Goal: Information Seeking & Learning: Learn about a topic

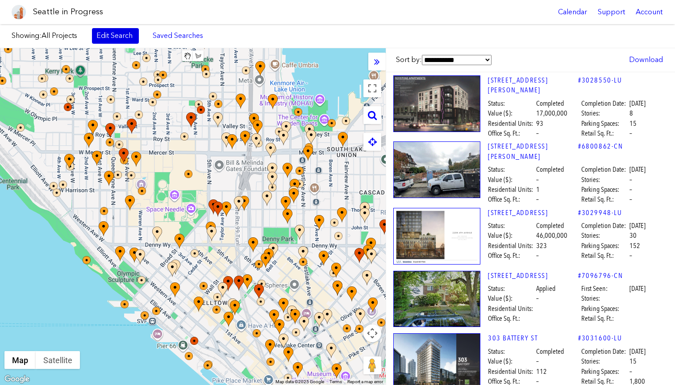
click at [128, 32] on link "Edit Search" at bounding box center [115, 35] width 47 height 15
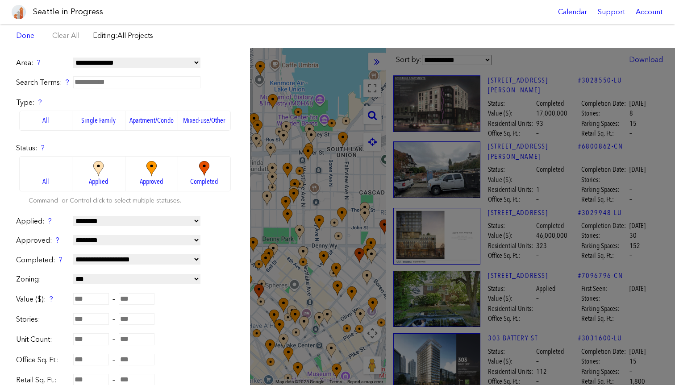
click at [128, 32] on span "All Projects" at bounding box center [135, 35] width 36 height 8
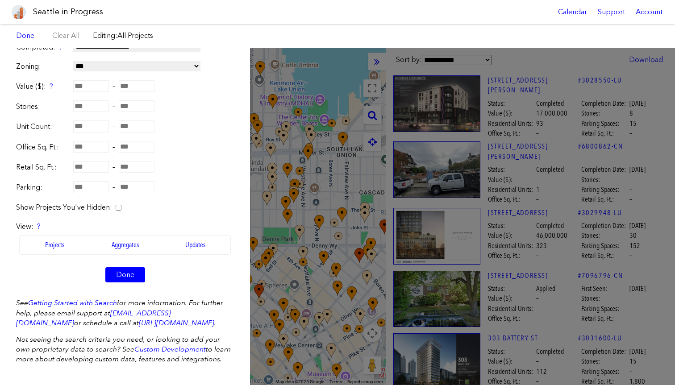
click at [191, 246] on label "Updates" at bounding box center [195, 245] width 71 height 20
click at [123, 275] on link "Done" at bounding box center [125, 274] width 40 height 15
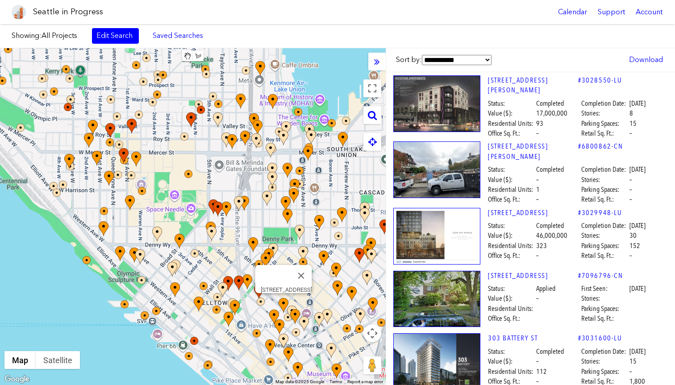
select select "****"
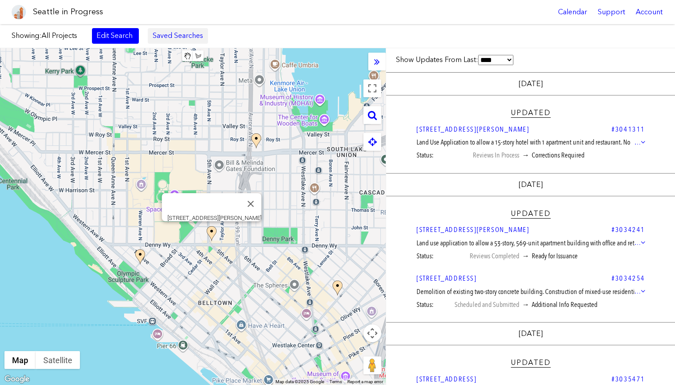
click at [159, 32] on link "Saved Searches" at bounding box center [178, 35] width 60 height 15
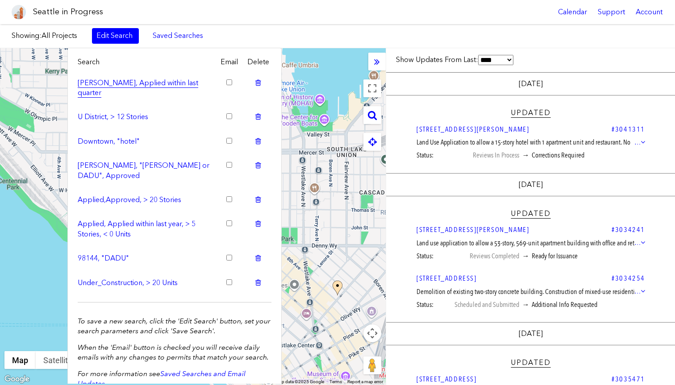
click at [161, 79] on link "[PERSON_NAME], Applied within last quarter" at bounding box center [146, 88] width 136 height 20
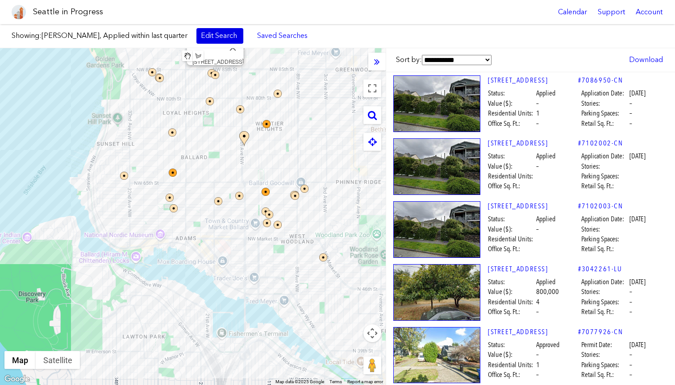
click at [204, 36] on link "Edit Search" at bounding box center [219, 35] width 47 height 15
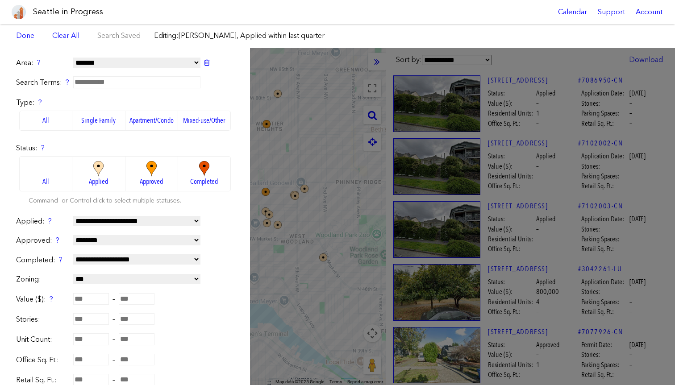
click at [204, 36] on span "[PERSON_NAME], Applied within last quarter" at bounding box center [251, 35] width 146 height 8
click at [154, 126] on label "Apartment/Condo" at bounding box center [151, 121] width 53 height 20
click at [12, 40] on link "Done" at bounding box center [25, 35] width 27 height 15
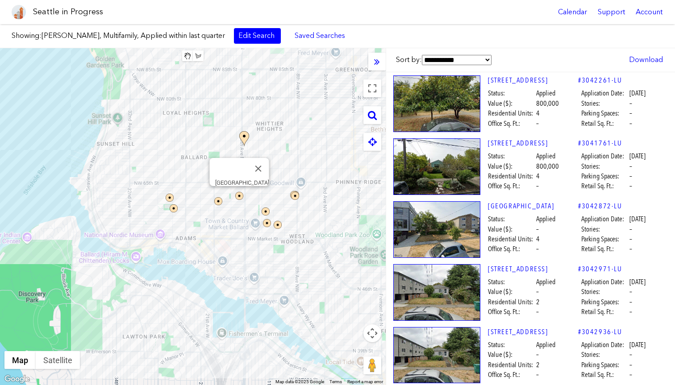
click at [456, 219] on img at bounding box center [436, 229] width 87 height 57
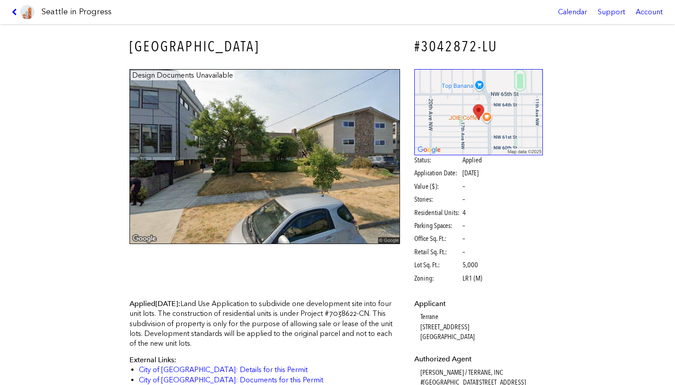
click at [21, 10] on img at bounding box center [27, 12] width 14 height 14
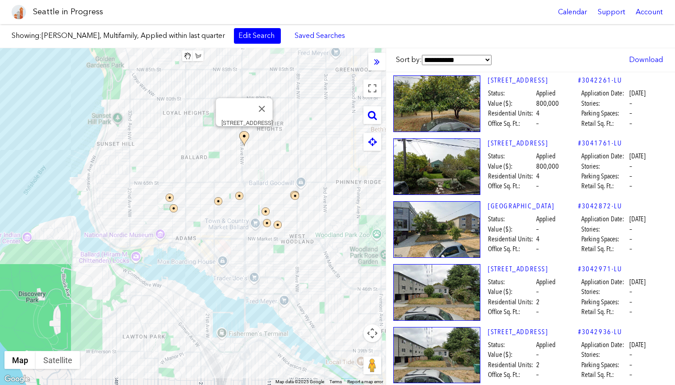
click at [242, 146] on img at bounding box center [244, 139] width 10 height 16
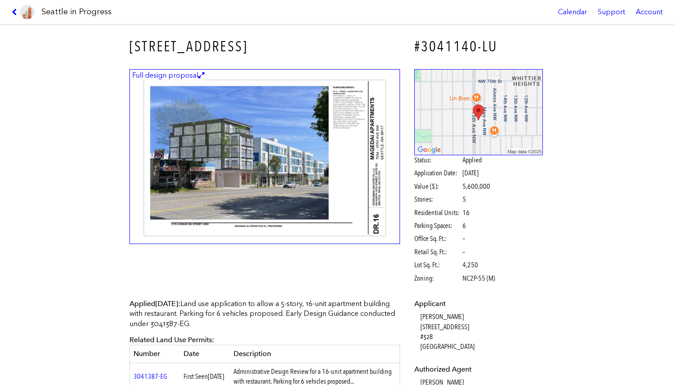
click at [19, 18] on link at bounding box center [23, 12] width 30 height 24
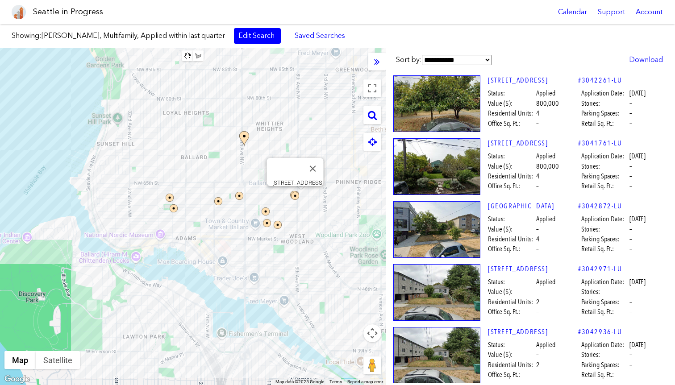
click at [432, 311] on img at bounding box center [436, 292] width 87 height 57
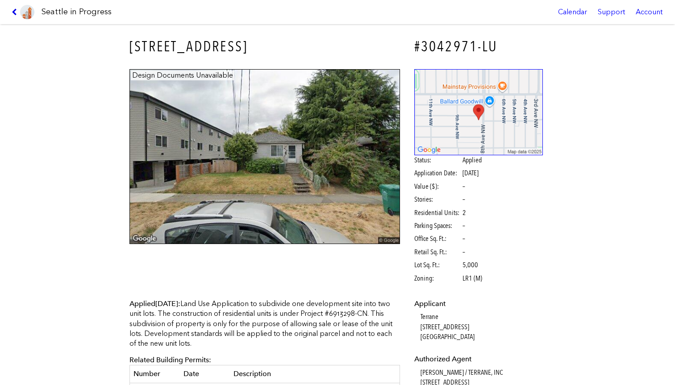
click at [13, 12] on icon at bounding box center [16, 11] width 8 height 7
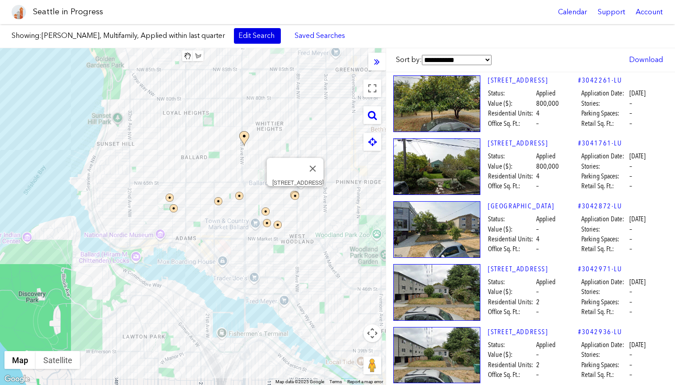
click at [237, 31] on link "Edit Search" at bounding box center [257, 35] width 47 height 15
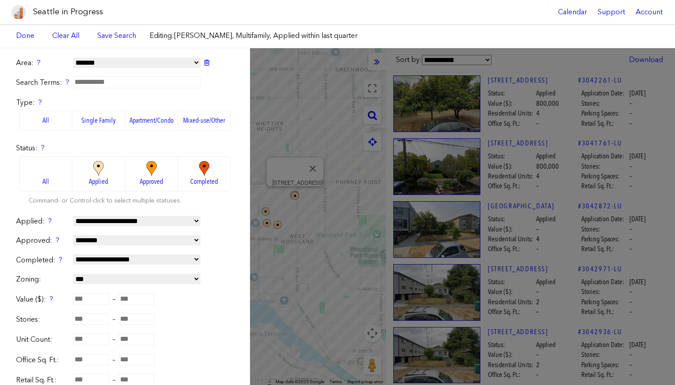
click at [56, 115] on label "All" at bounding box center [45, 121] width 53 height 20
click at [83, 340] on input "number" at bounding box center [91, 339] width 36 height 12
type input "**"
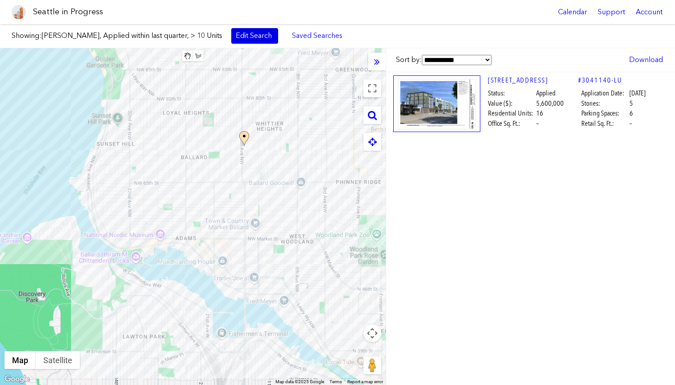
click at [231, 38] on link "Edit Search" at bounding box center [254, 35] width 47 height 15
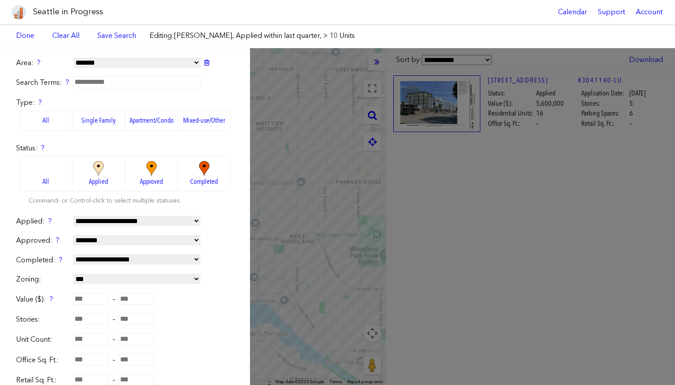
click at [106, 220] on select "**********" at bounding box center [136, 221] width 127 height 10
select select "*********"
click at [73, 216] on select "**********" at bounding box center [136, 221] width 127 height 10
click at [30, 35] on link "Done" at bounding box center [25, 35] width 27 height 15
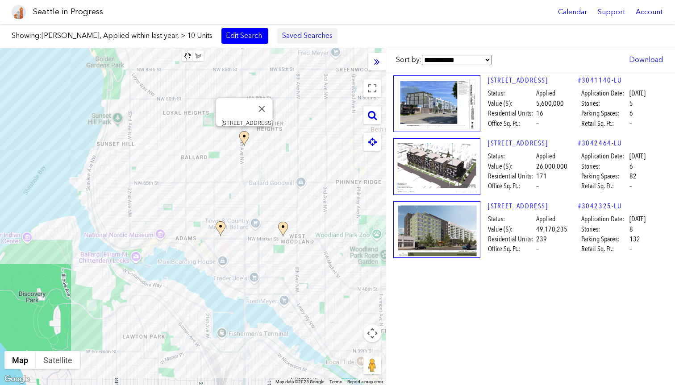
click at [289, 37] on link "Saved Searches" at bounding box center [307, 35] width 60 height 15
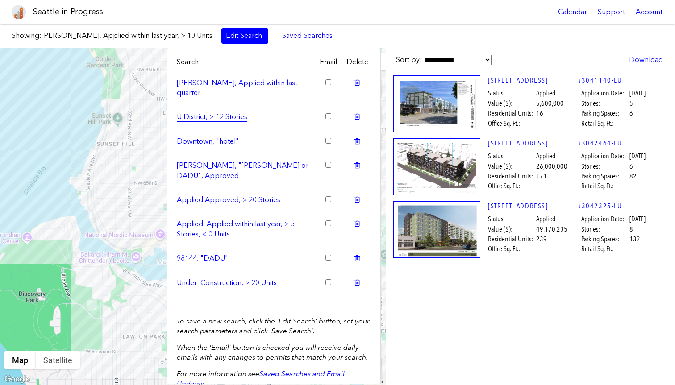
click at [227, 112] on link "U District, > 12 Stories" at bounding box center [245, 117] width 136 height 10
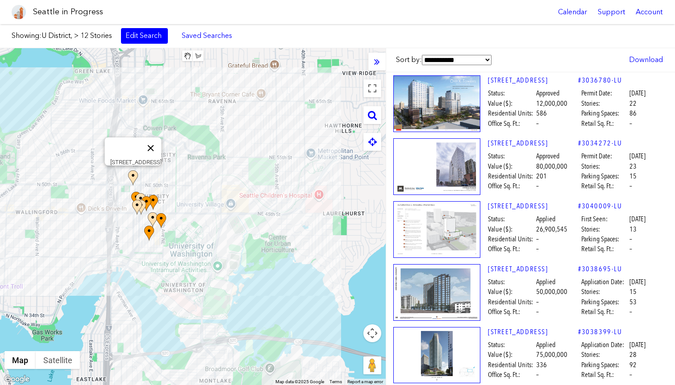
click at [151, 144] on button "Close" at bounding box center [150, 147] width 21 height 21
click at [212, 39] on link "Saved Searches" at bounding box center [207, 35] width 60 height 15
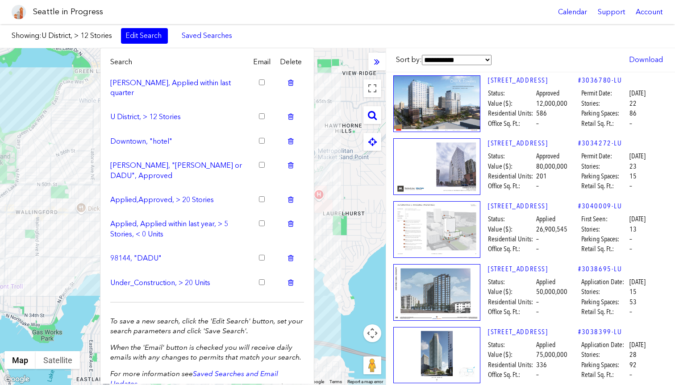
click at [253, 12] on div "Seattle in Progress Calendar Support Account" at bounding box center [337, 12] width 675 height 24
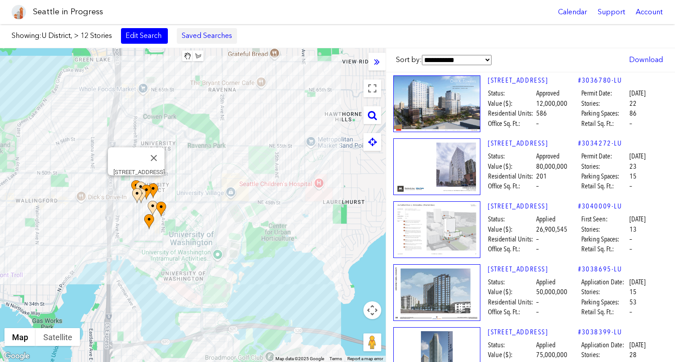
click at [206, 41] on link "Saved Searches" at bounding box center [207, 35] width 60 height 15
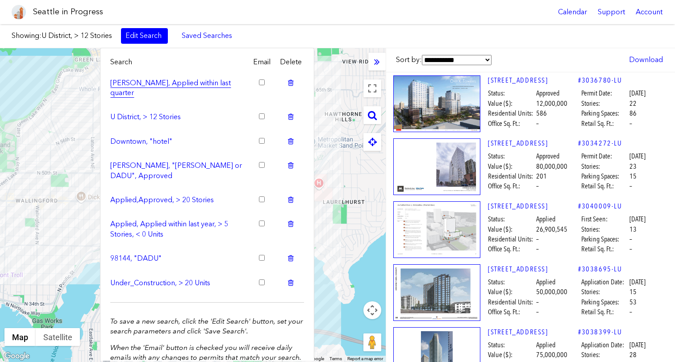
click at [129, 82] on link "[PERSON_NAME], Applied within last quarter" at bounding box center [178, 88] width 136 height 20
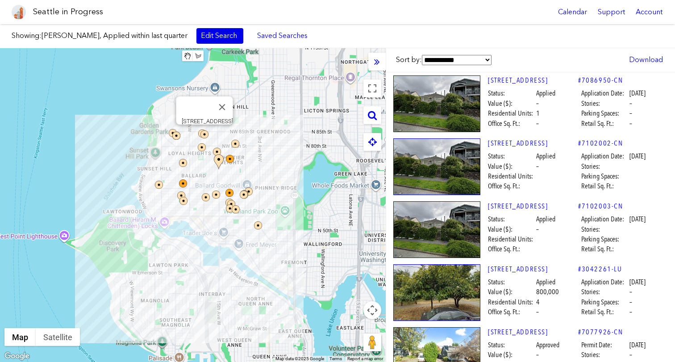
click at [196, 34] on link "Edit Search" at bounding box center [219, 35] width 47 height 15
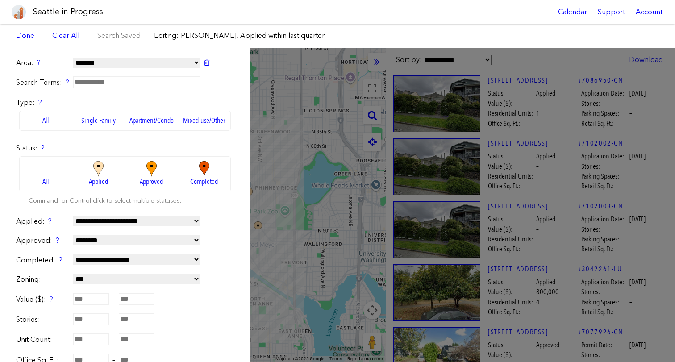
click at [95, 65] on select "**********" at bounding box center [136, 63] width 127 height 10
click at [20, 36] on link "Done" at bounding box center [25, 35] width 27 height 15
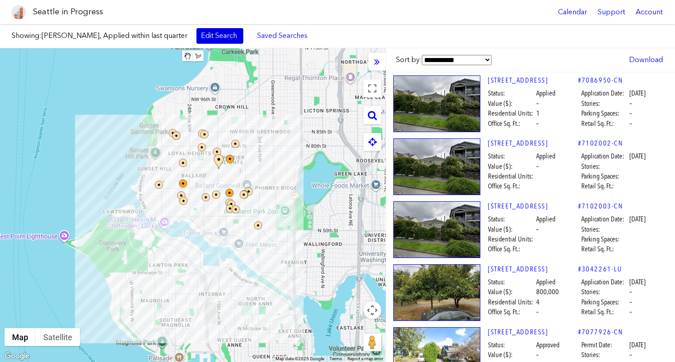
click at [196, 33] on link "Edit Search" at bounding box center [219, 35] width 47 height 15
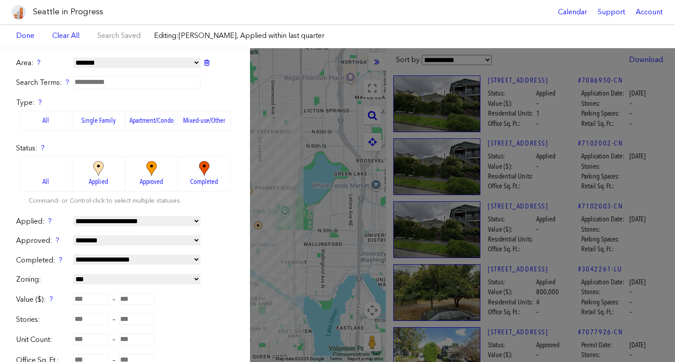
click at [21, 341] on label "Unit Count:" at bounding box center [43, 340] width 54 height 10
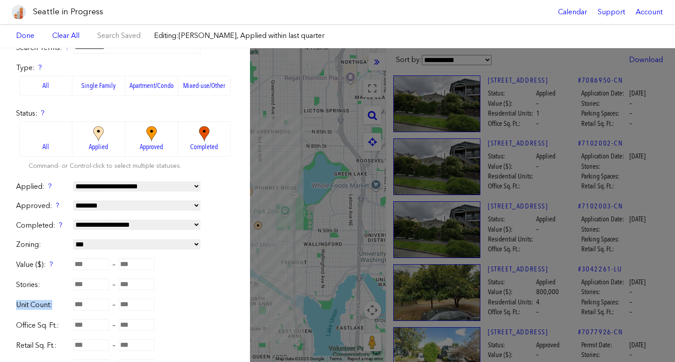
scroll to position [65, 0]
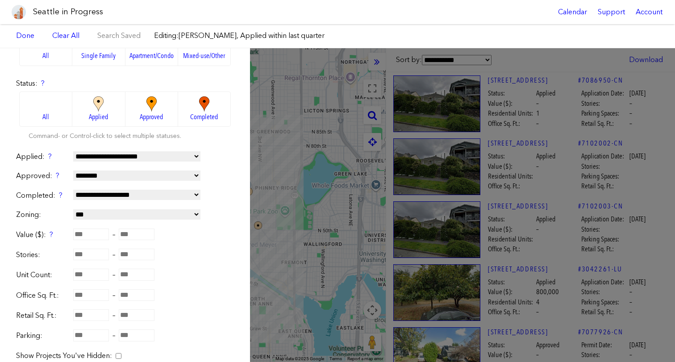
click at [87, 274] on input "number" at bounding box center [91, 275] width 36 height 12
type input "**"
click at [177, 273] on div "Unit Count: ** –" at bounding box center [125, 275] width 218 height 11
click at [31, 39] on link "Done" at bounding box center [25, 35] width 27 height 15
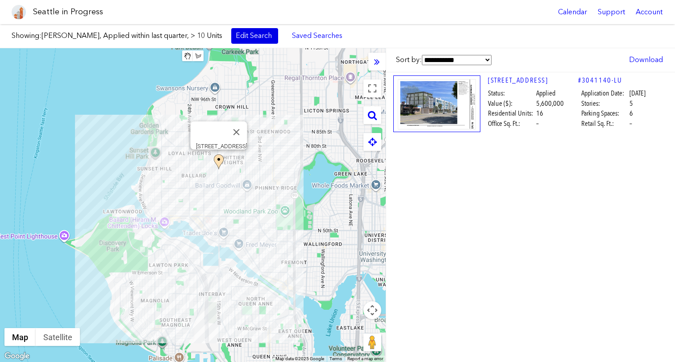
click at [231, 36] on link "Edit Search" at bounding box center [254, 35] width 47 height 15
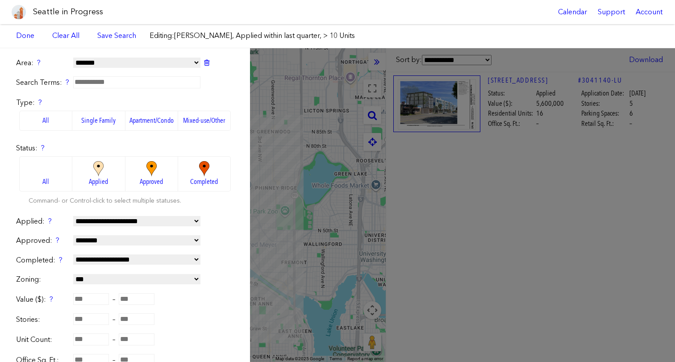
click at [160, 217] on select "**********" at bounding box center [136, 221] width 127 height 10
select select "*********"
click at [73, 216] on select "**********" at bounding box center [136, 221] width 127 height 10
click at [222, 232] on form "**********" at bounding box center [125, 281] width 218 height 447
drag, startPoint x: 12, startPoint y: 220, endPoint x: 183, endPoint y: 225, distance: 170.5
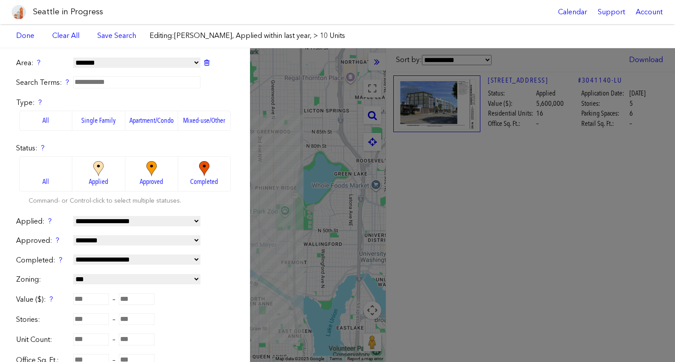
click at [183, 225] on div "**********" at bounding box center [125, 205] width 250 height 314
click at [213, 228] on form "**********" at bounding box center [125, 281] width 218 height 447
click at [25, 38] on link "Done" at bounding box center [25, 35] width 27 height 15
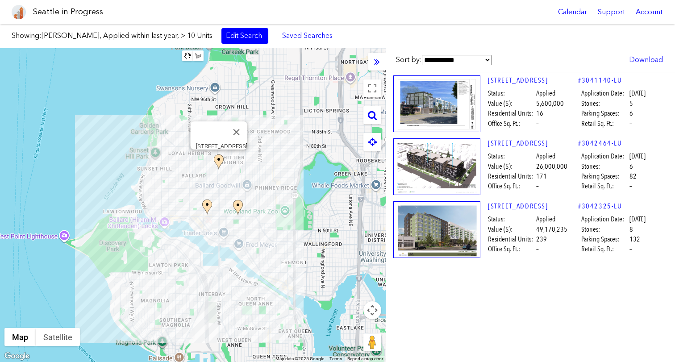
click at [429, 104] on img at bounding box center [436, 103] width 87 height 57
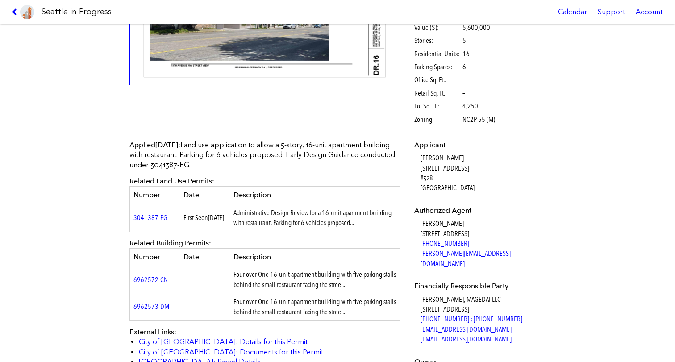
scroll to position [160, 0]
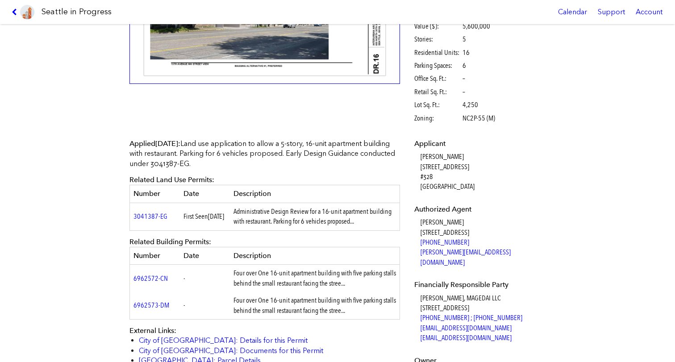
drag, startPoint x: 234, startPoint y: 162, endPoint x: 206, endPoint y: 143, distance: 34.7
click at [206, 143] on p "Applied [DATE] : Land use application to allow a 5-story, 16-unit apartment bui…" at bounding box center [264, 154] width 270 height 30
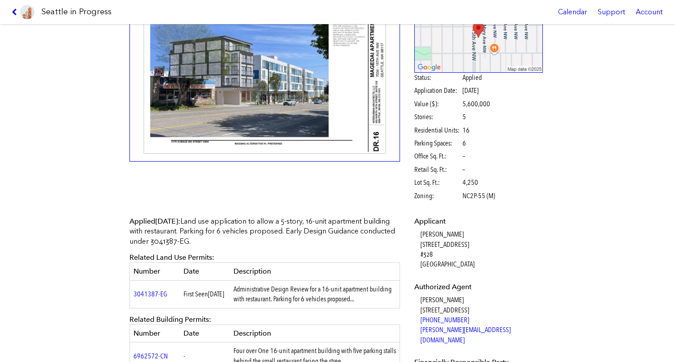
scroll to position [67, 0]
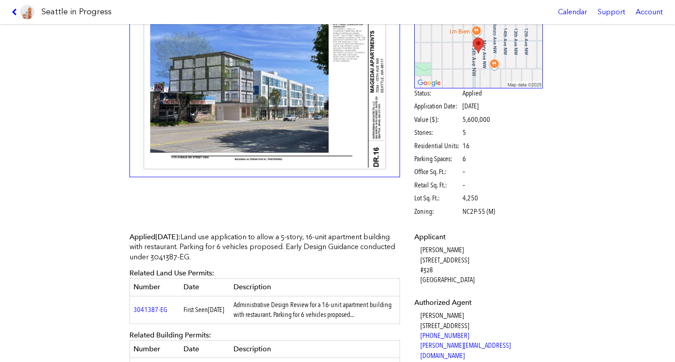
click at [245, 106] on img at bounding box center [264, 89] width 270 height 175
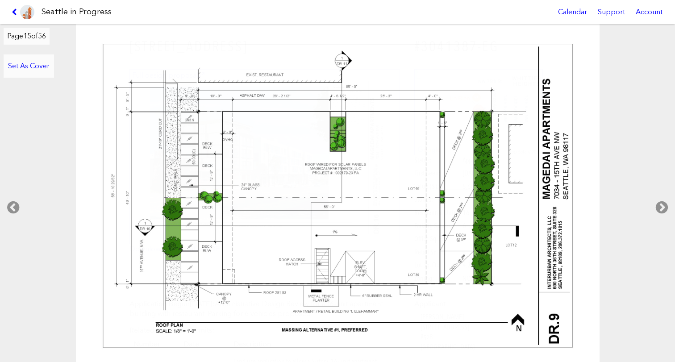
click at [21, 14] on img at bounding box center [27, 12] width 14 height 14
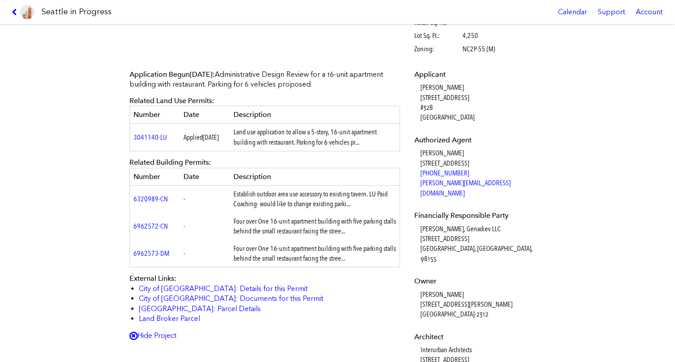
scroll to position [230, 0]
click at [428, 344] on dd "Interurban Architects [STREET_ADDRESS] [PHONE_NUMBER]" at bounding box center [481, 359] width 123 height 30
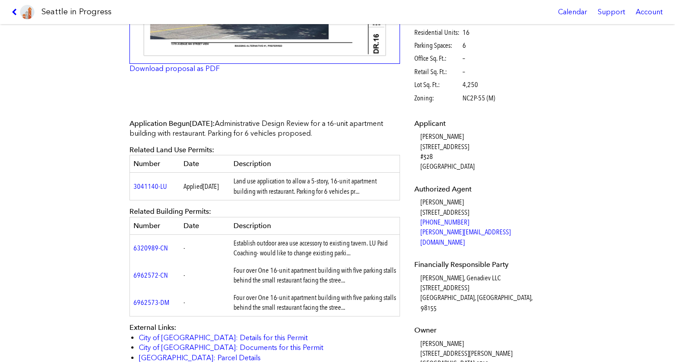
scroll to position [178, 0]
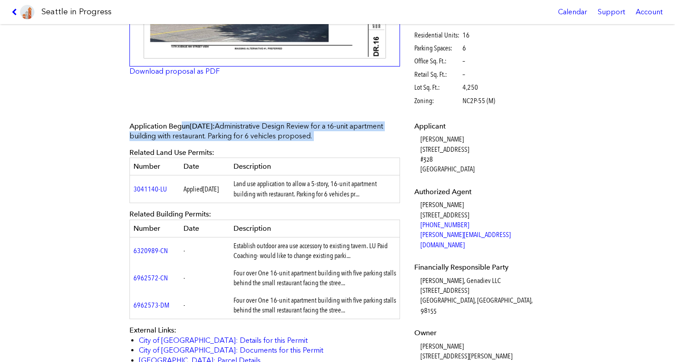
drag, startPoint x: 123, startPoint y: 133, endPoint x: 300, endPoint y: 144, distance: 178.0
click at [300, 144] on div "[STREET_ADDRESS] #3041387-EG Full design proposal Download proposal as PDF Stat…" at bounding box center [337, 193] width 675 height 338
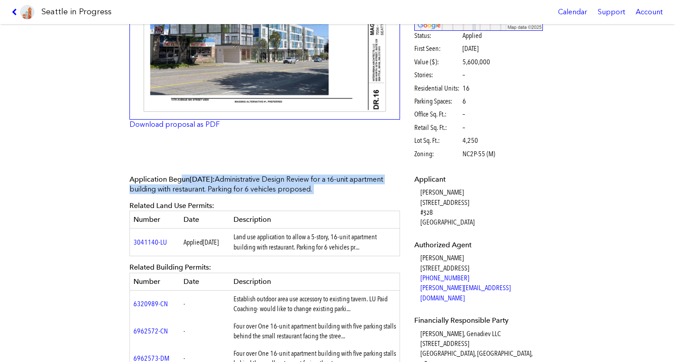
scroll to position [76, 0]
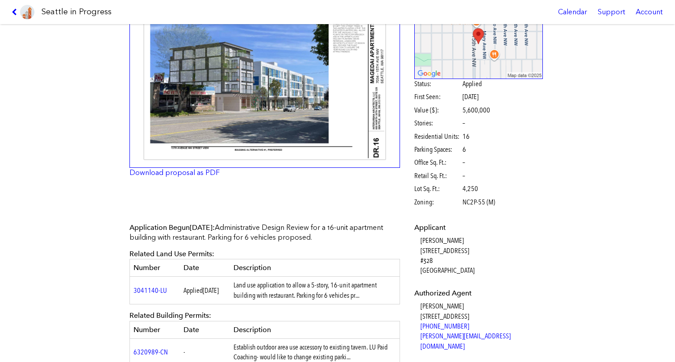
click at [469, 86] on span "Applied" at bounding box center [471, 84] width 19 height 10
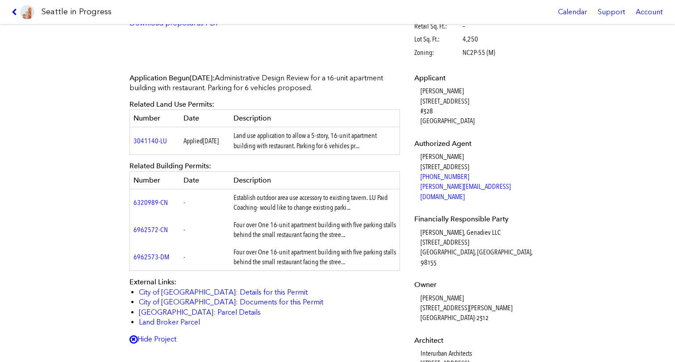
scroll to position [237, 0]
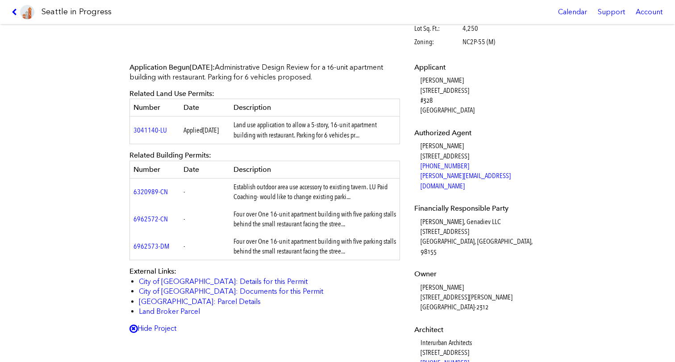
click at [22, 17] on img at bounding box center [27, 12] width 14 height 14
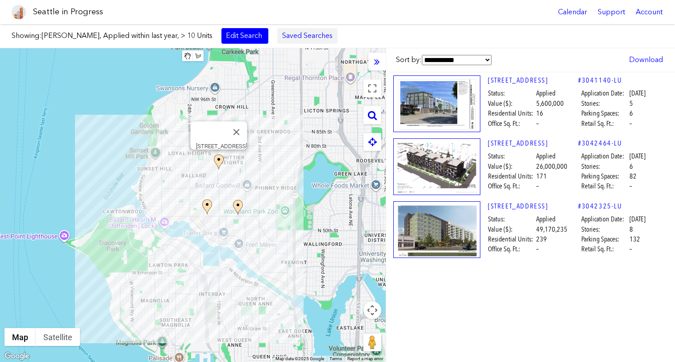
click at [284, 39] on link "Saved Searches" at bounding box center [307, 35] width 60 height 15
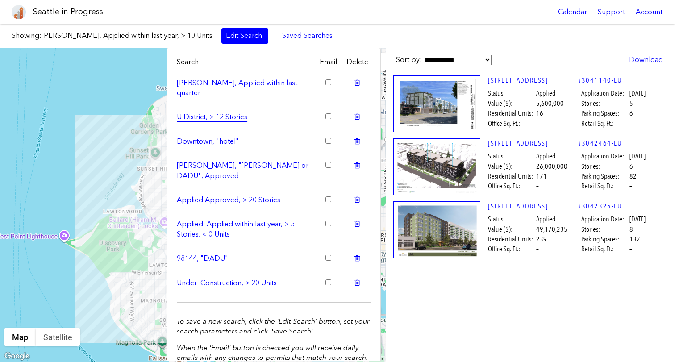
click at [214, 112] on link "U District, > 12 Stories" at bounding box center [245, 117] width 136 height 10
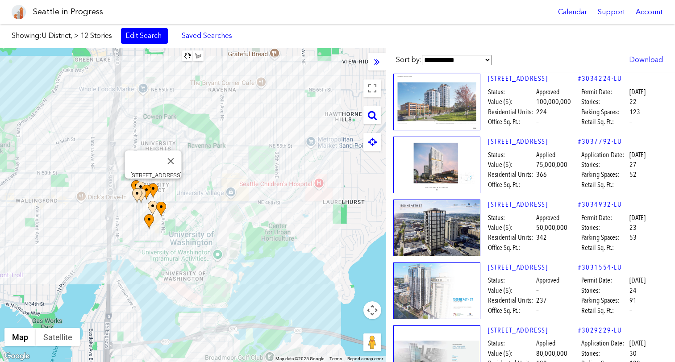
scroll to position [339, 0]
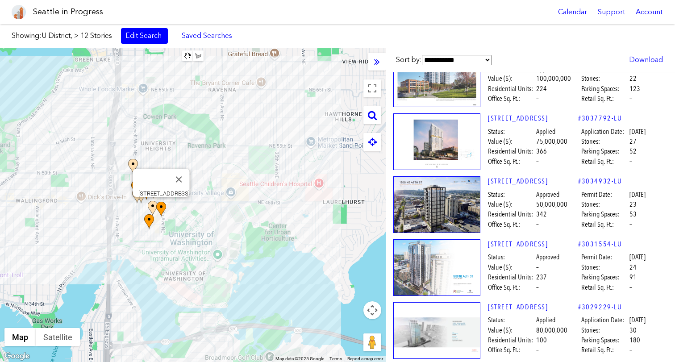
click at [161, 207] on img at bounding box center [161, 210] width 10 height 16
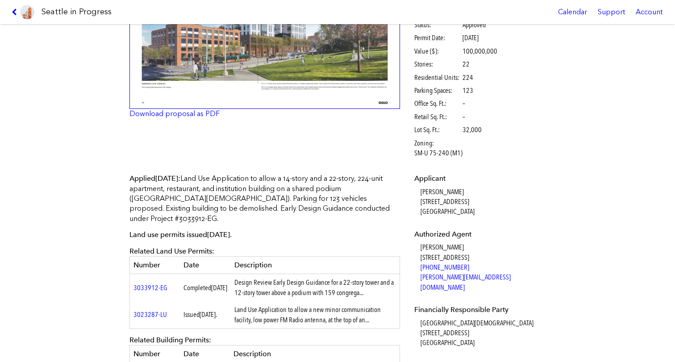
scroll to position [341, 0]
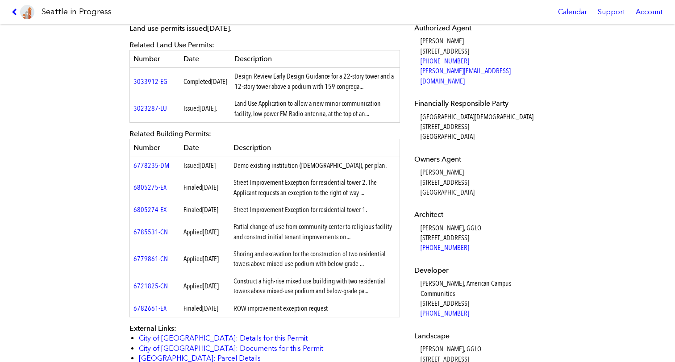
click at [207, 214] on span "[DATE]" at bounding box center [210, 209] width 16 height 8
click at [207, 191] on span "[DATE]" at bounding box center [210, 187] width 16 height 8
click at [209, 170] on span "[DATE]" at bounding box center [207, 165] width 16 height 8
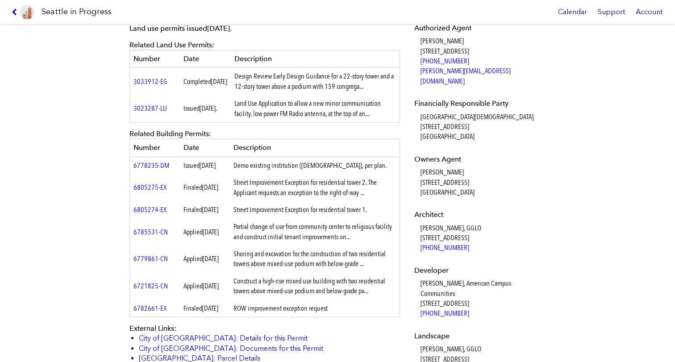
click at [209, 170] on span "[DATE]" at bounding box center [207, 165] width 16 height 8
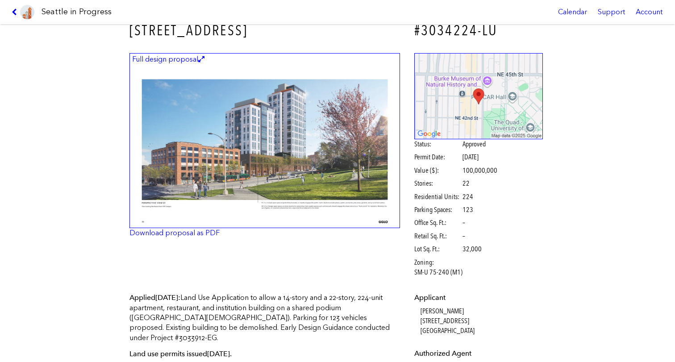
scroll to position [22, 0]
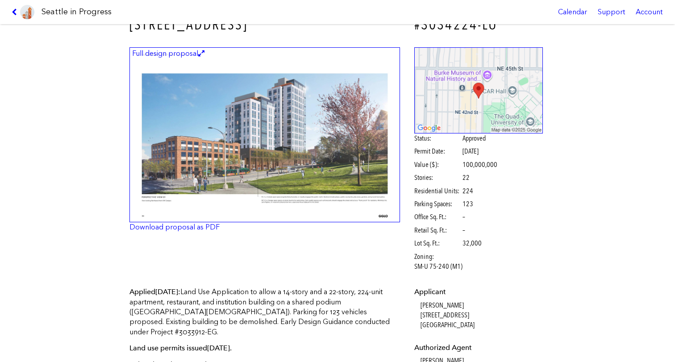
click at [23, 17] on img at bounding box center [27, 12] width 14 height 14
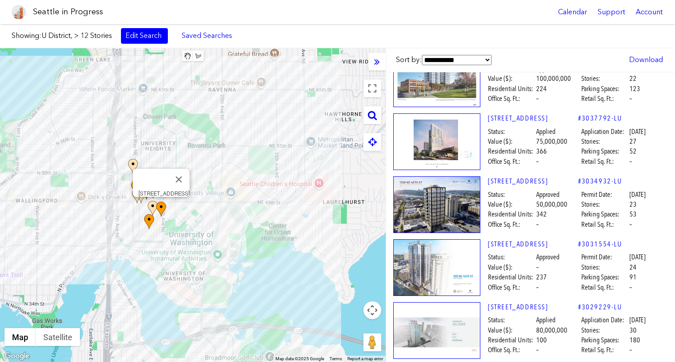
click at [549, 51] on div "**********" at bounding box center [530, 60] width 289 height 24
click at [219, 33] on link "Saved Searches" at bounding box center [207, 35] width 60 height 15
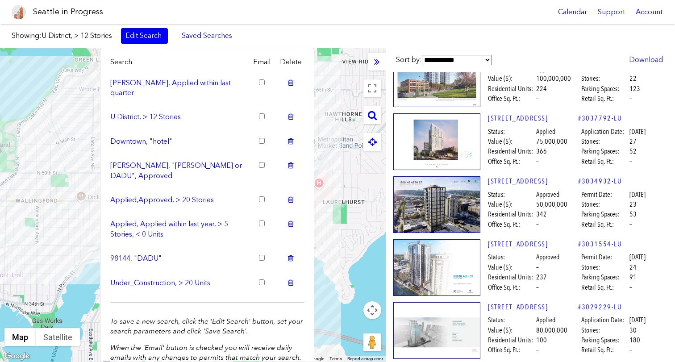
click at [299, 40] on span "Showing: U District, > 12 Stories Edit Search Saved Searches Added to Saved Sea…" at bounding box center [156, 35] width 288 height 15
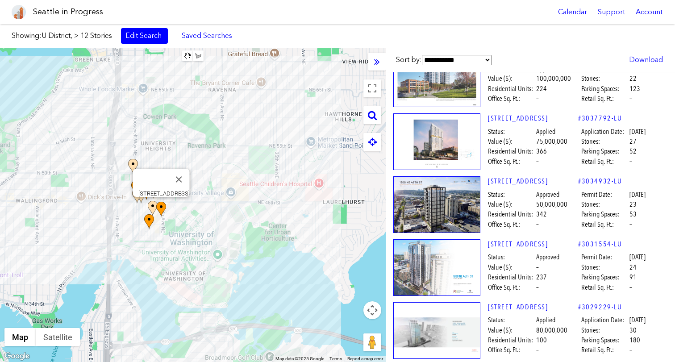
click at [262, 18] on div "Seattle in Progress Calendar Support Account" at bounding box center [337, 12] width 675 height 24
click at [92, 245] on div "To navigate, press the arrow keys. [STREET_ADDRESS]" at bounding box center [193, 205] width 386 height 314
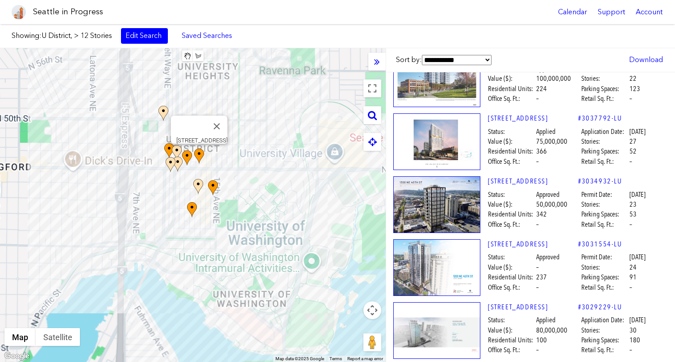
click at [92, 245] on div "To navigate, press the arrow keys. [STREET_ADDRESS]" at bounding box center [193, 205] width 386 height 314
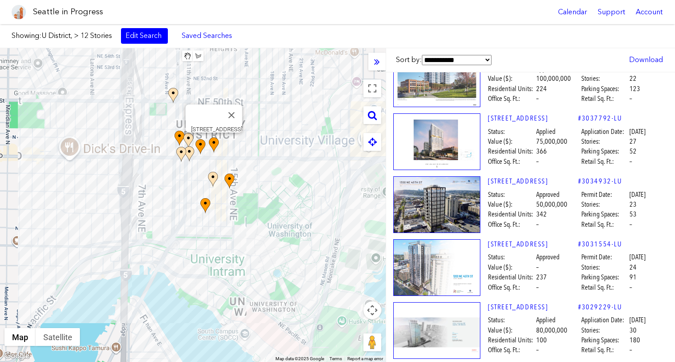
click at [92, 245] on div "To navigate, press the arrow keys. [STREET_ADDRESS]" at bounding box center [193, 205] width 386 height 314
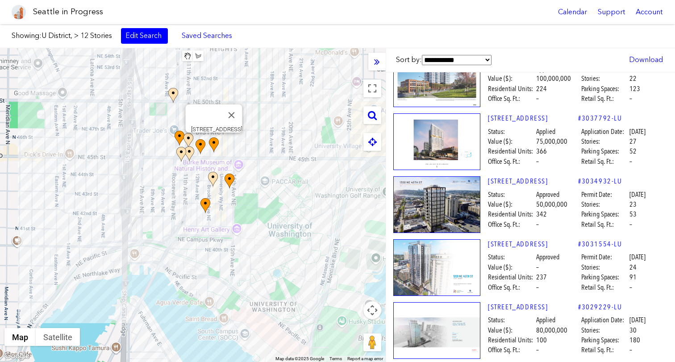
click at [92, 245] on div "To navigate, press the arrow keys. [STREET_ADDRESS]" at bounding box center [193, 205] width 386 height 314
click at [92, 201] on div "To navigate, press the arrow keys. [STREET_ADDRESS]" at bounding box center [193, 205] width 386 height 314
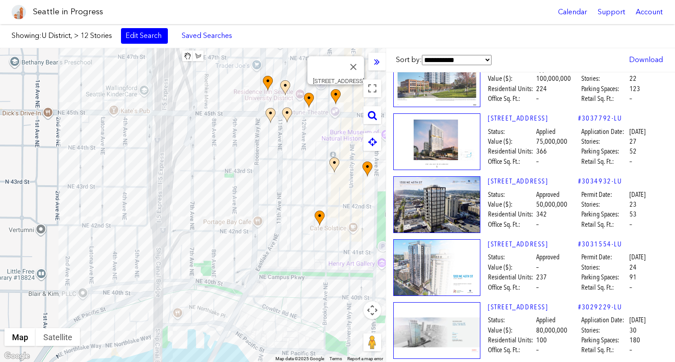
click at [92, 201] on div "To navigate, press the arrow keys. [STREET_ADDRESS]" at bounding box center [193, 205] width 386 height 314
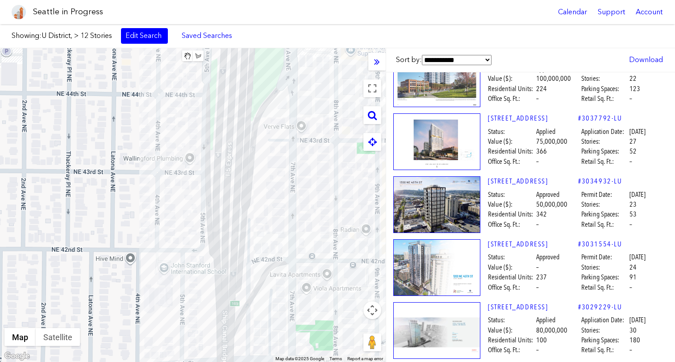
click at [92, 201] on div "To navigate, press the arrow keys. [STREET_ADDRESS]" at bounding box center [193, 205] width 386 height 314
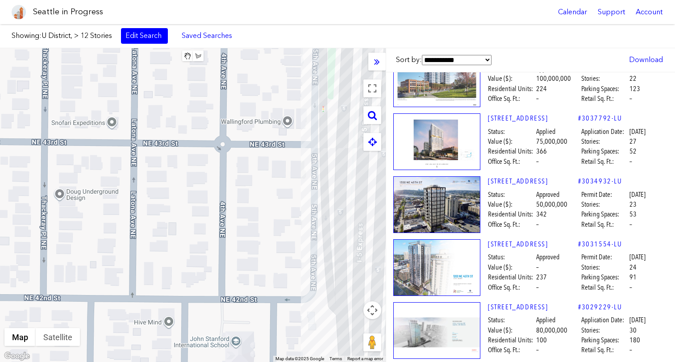
drag, startPoint x: 241, startPoint y: 212, endPoint x: 91, endPoint y: 215, distance: 150.0
click at [91, 215] on div "To navigate, press the arrow keys. [STREET_ADDRESS]" at bounding box center [193, 205] width 386 height 314
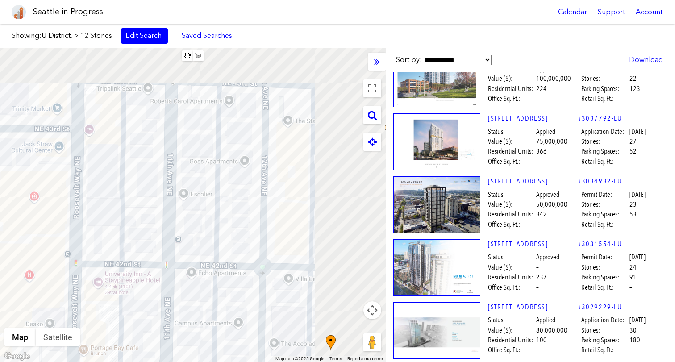
drag, startPoint x: 192, startPoint y: 206, endPoint x: 58, endPoint y: 246, distance: 139.6
click at [58, 246] on div "To navigate, press the arrow keys. [STREET_ADDRESS]" at bounding box center [193, 205] width 386 height 314
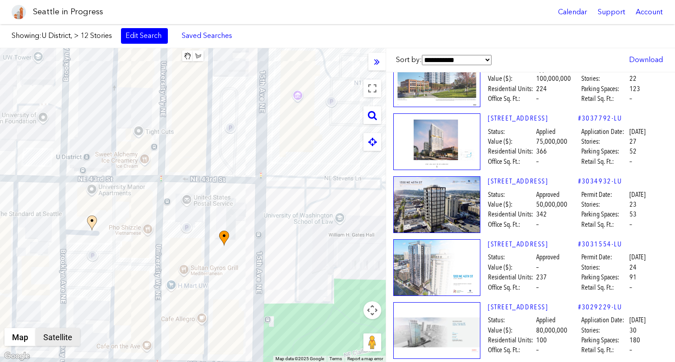
click at [58, 338] on button "Satellite" at bounding box center [58, 337] width 44 height 18
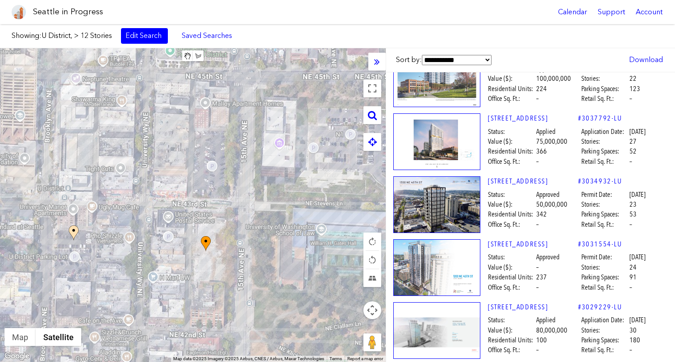
drag, startPoint x: 241, startPoint y: 195, endPoint x: 212, endPoint y: 220, distance: 38.9
click at [212, 220] on div "To navigate, press the arrow keys." at bounding box center [193, 205] width 386 height 314
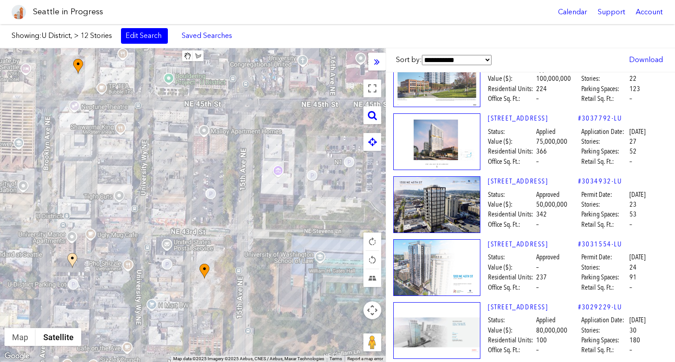
drag, startPoint x: 208, startPoint y: 196, endPoint x: 223, endPoint y: 228, distance: 34.8
click at [223, 228] on div "To navigate, press the arrow keys." at bounding box center [193, 205] width 386 height 314
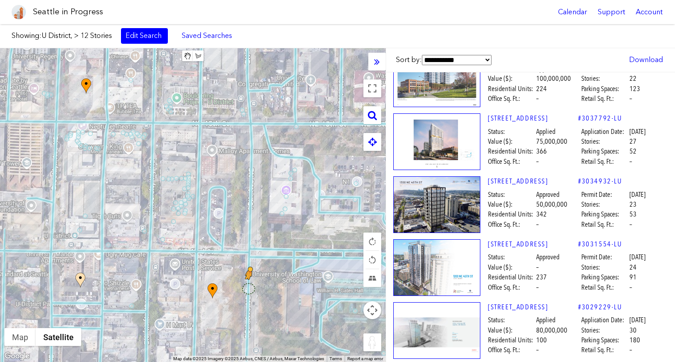
drag, startPoint x: 371, startPoint y: 338, endPoint x: 249, endPoint y: 288, distance: 132.7
click at [249, 288] on div "To navigate, press the arrow keys. To activate drag with keyboard, press Alt + …" at bounding box center [193, 205] width 386 height 314
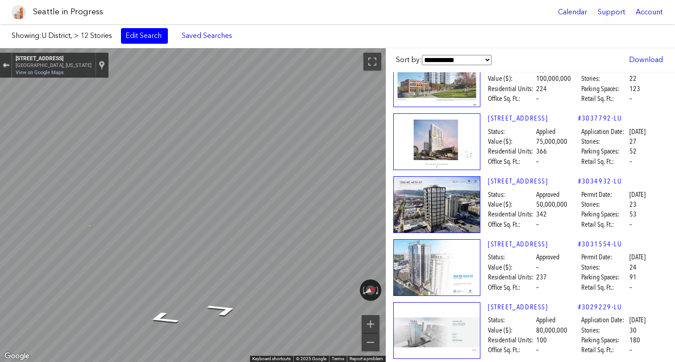
click at [3, 67] on div "Exit the Street View" at bounding box center [6, 64] width 7 height 5
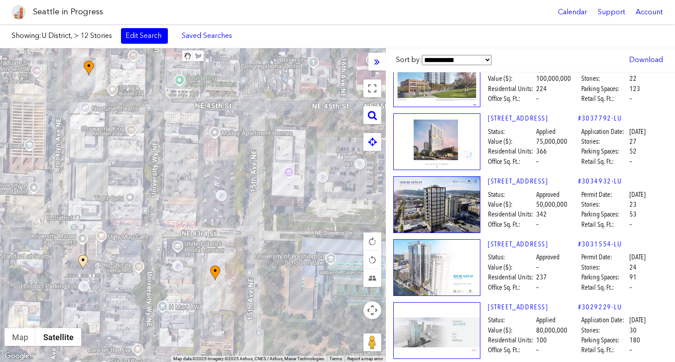
drag, startPoint x: 234, startPoint y: 292, endPoint x: 297, endPoint y: 327, distance: 71.5
click at [297, 327] on div "To navigate, press the arrow keys. Loading..." at bounding box center [193, 205] width 386 height 314
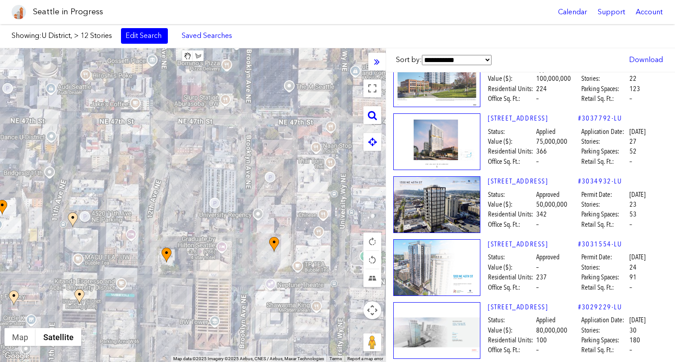
drag, startPoint x: 268, startPoint y: 276, endPoint x: 220, endPoint y: 275, distance: 48.7
click at [220, 275] on div "To navigate, press the arrow keys. Loading..." at bounding box center [193, 205] width 386 height 314
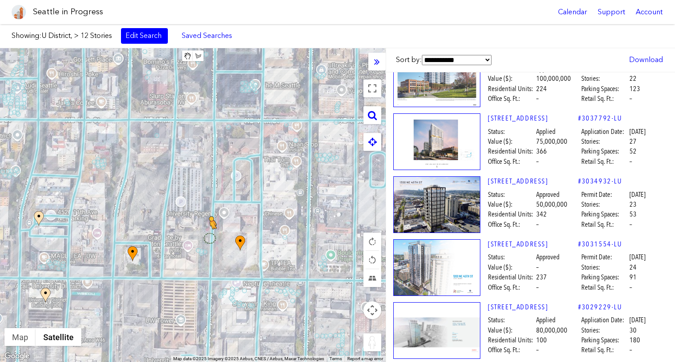
drag, startPoint x: 367, startPoint y: 338, endPoint x: 210, endPoint y: 237, distance: 187.0
click at [210, 237] on div "To navigate, press the arrow keys. To activate drag with keyboard, press Alt + …" at bounding box center [193, 205] width 386 height 314
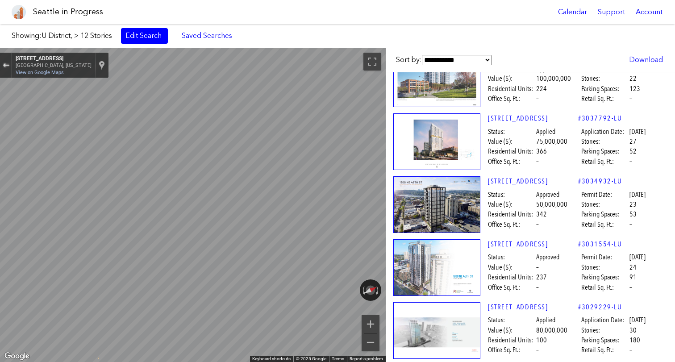
click at [7, 70] on button "Exit the Street View" at bounding box center [6, 65] width 12 height 12
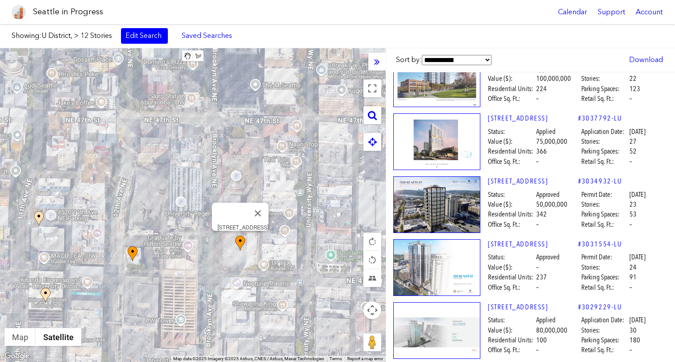
click at [448, 203] on img at bounding box center [436, 204] width 87 height 57
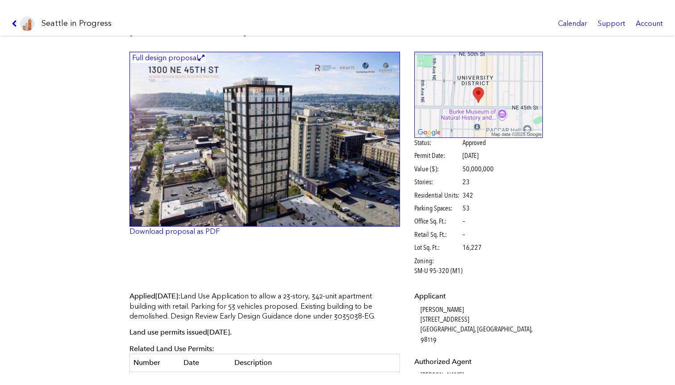
scroll to position [15, 0]
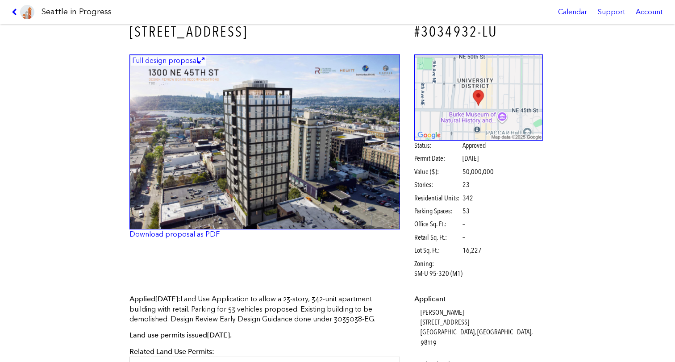
click at [27, 14] on img at bounding box center [27, 12] width 14 height 14
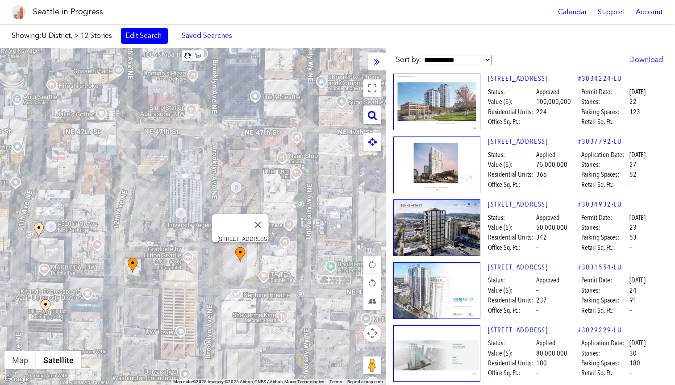
scroll to position [316, 0]
